Goal: Task Accomplishment & Management: Use online tool/utility

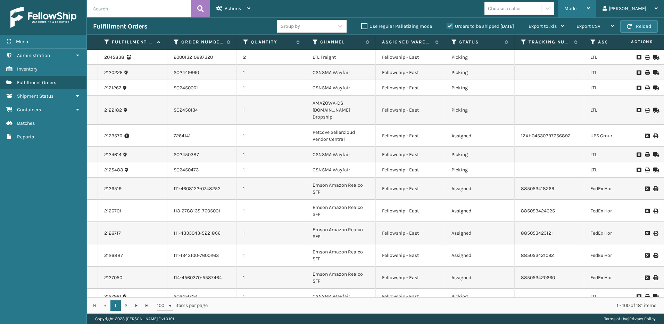
click at [577, 6] on span "Mode" at bounding box center [571, 9] width 12 height 6
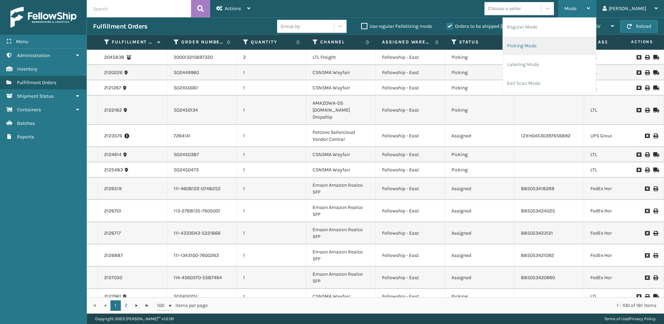
click at [542, 46] on li "Picking Mode" at bounding box center [549, 45] width 93 height 19
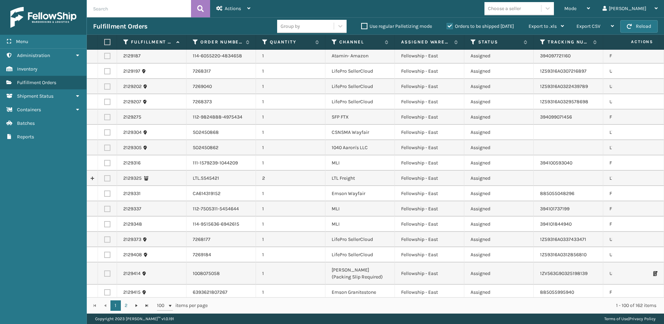
scroll to position [626, 0]
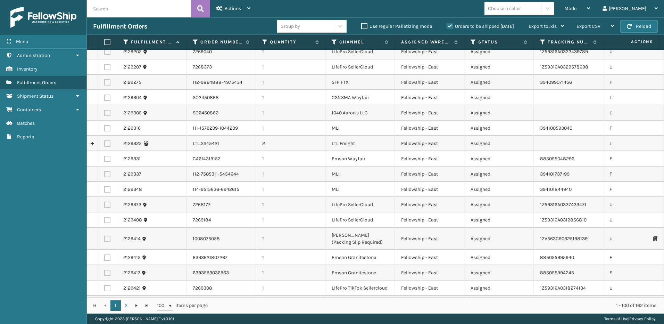
click at [108, 140] on label at bounding box center [107, 143] width 6 height 6
click at [105, 140] on input "checkbox" at bounding box center [104, 142] width 0 height 5
checkbox input "true"
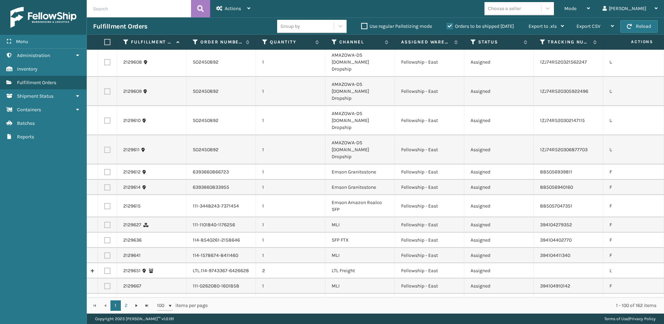
scroll to position [1494, 0]
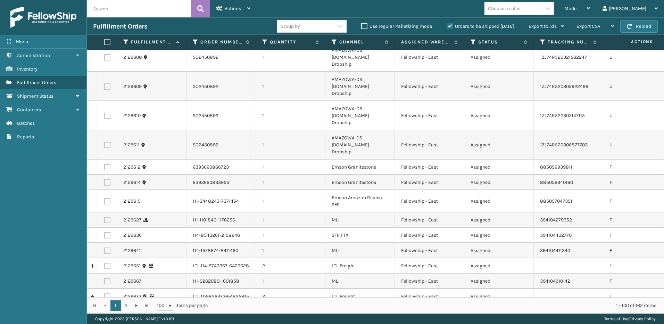
click at [109, 263] on label at bounding box center [107, 266] width 6 height 6
click at [105, 263] on input "checkbox" at bounding box center [104, 265] width 0 height 5
checkbox input "true"
click at [106, 293] on label at bounding box center [107, 296] width 6 height 6
click at [105, 293] on input "checkbox" at bounding box center [104, 295] width 0 height 5
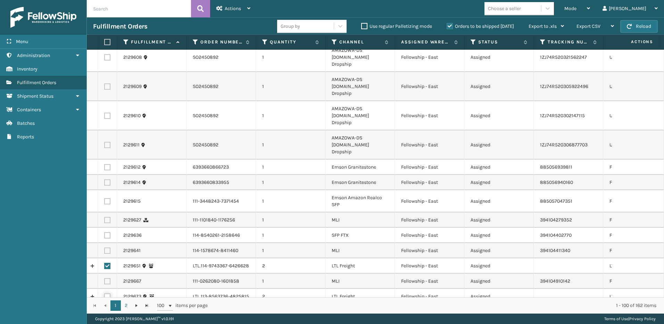
checkbox input "true"
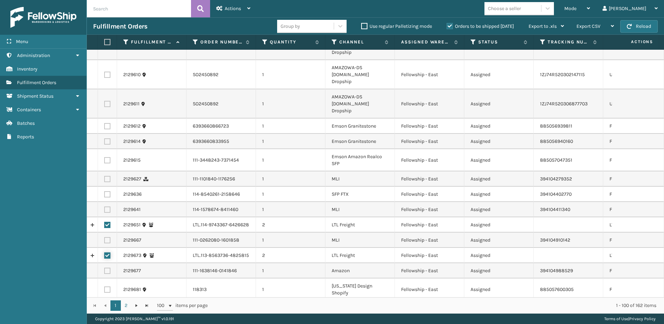
scroll to position [1537, 0]
click at [232, 11] on div "Actions" at bounding box center [234, 8] width 34 height 17
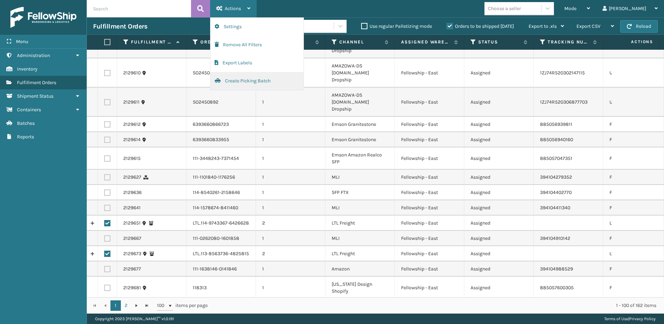
click at [236, 77] on button "Create Picking Batch" at bounding box center [257, 81] width 93 height 18
